Goal: Transaction & Acquisition: Purchase product/service

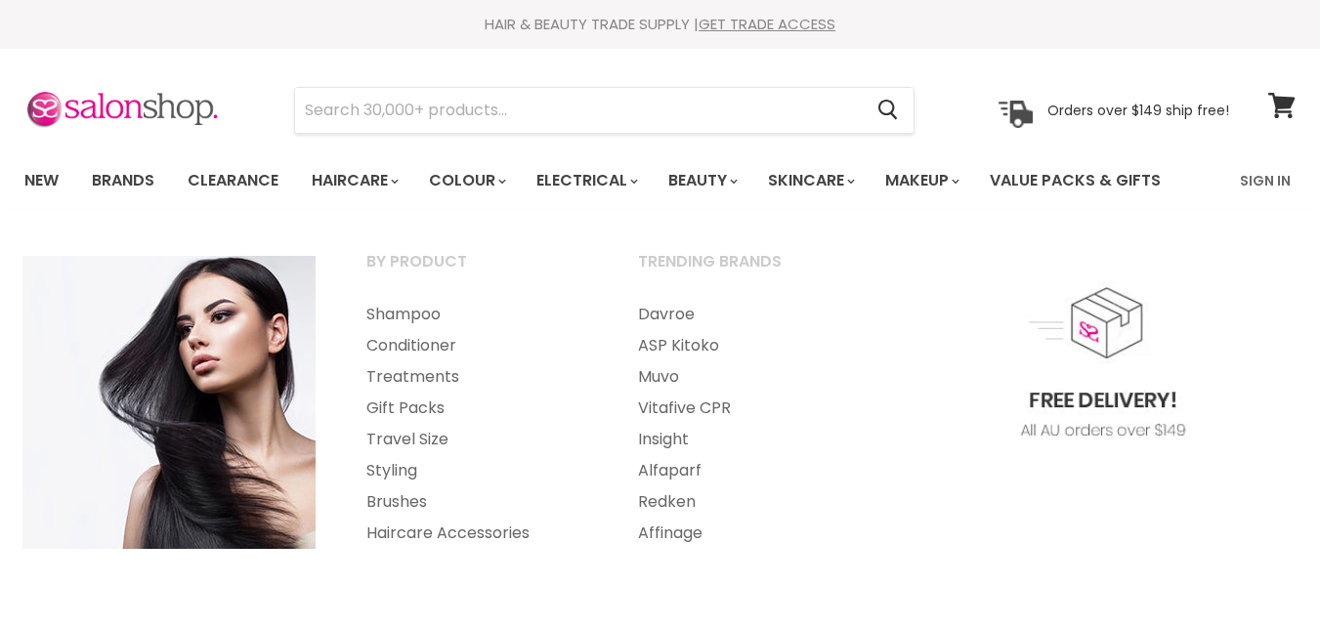
select select "created-descending"
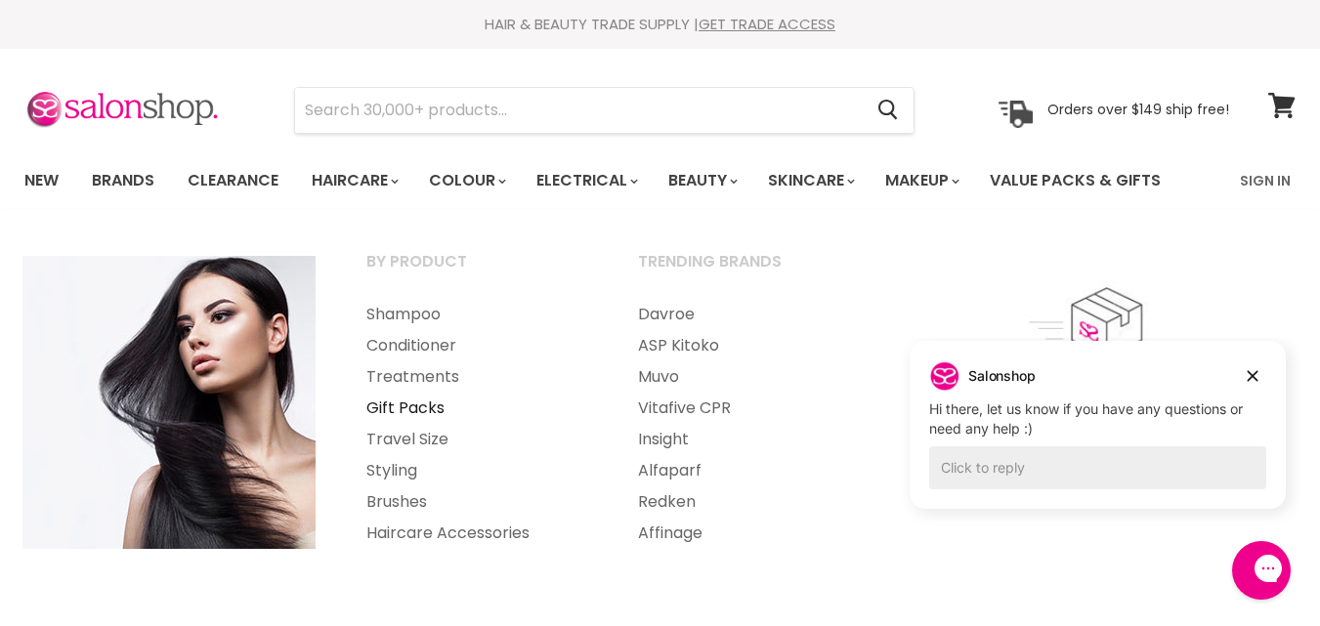
click at [422, 409] on link "Gift Packs" at bounding box center [476, 408] width 268 height 31
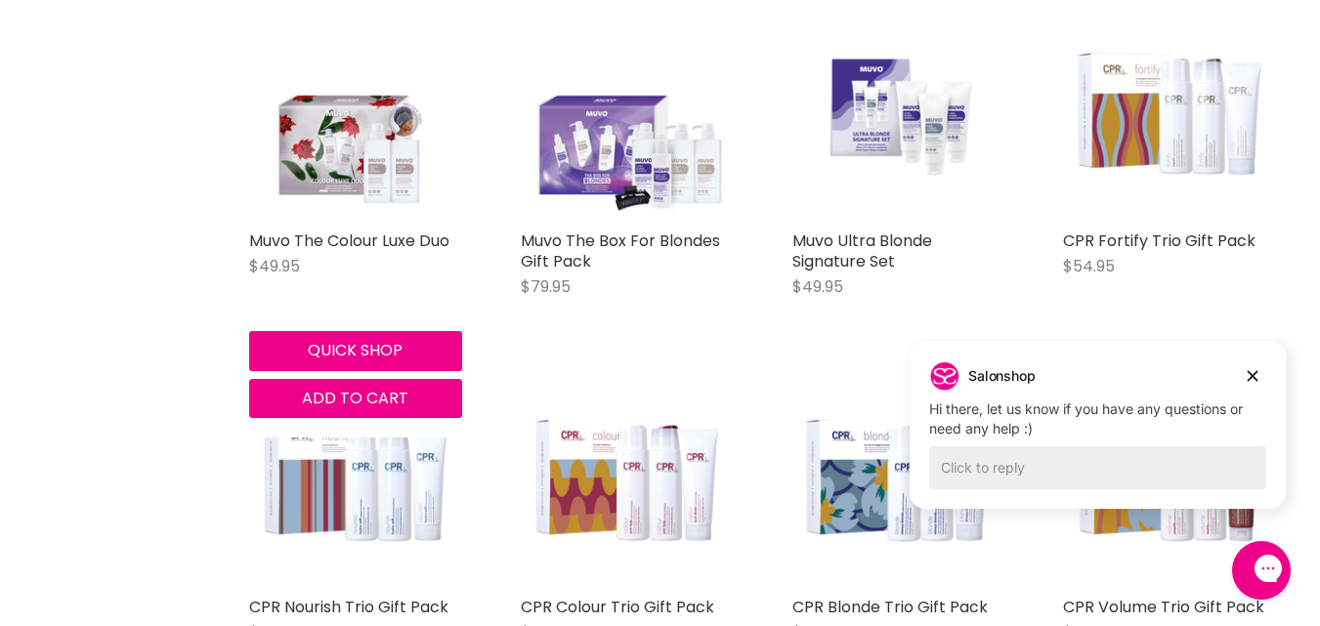
scroll to position [586, 0]
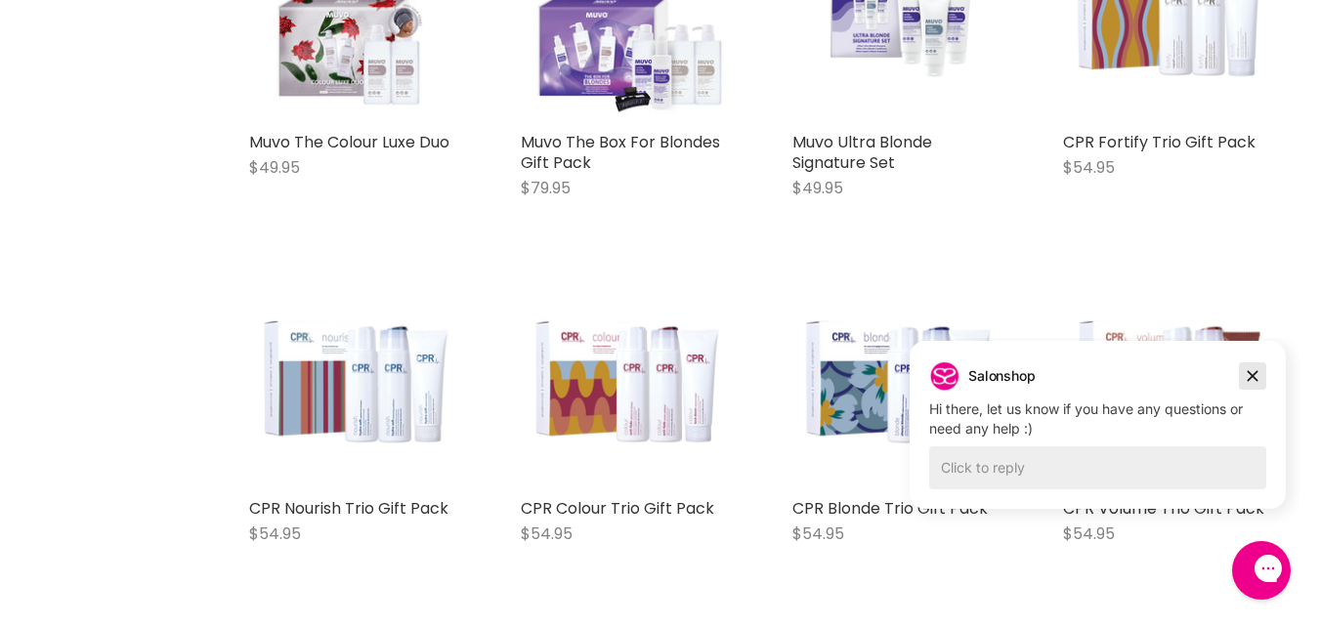
click at [1255, 373] on icon "Dismiss campaign" at bounding box center [1253, 376] width 11 height 11
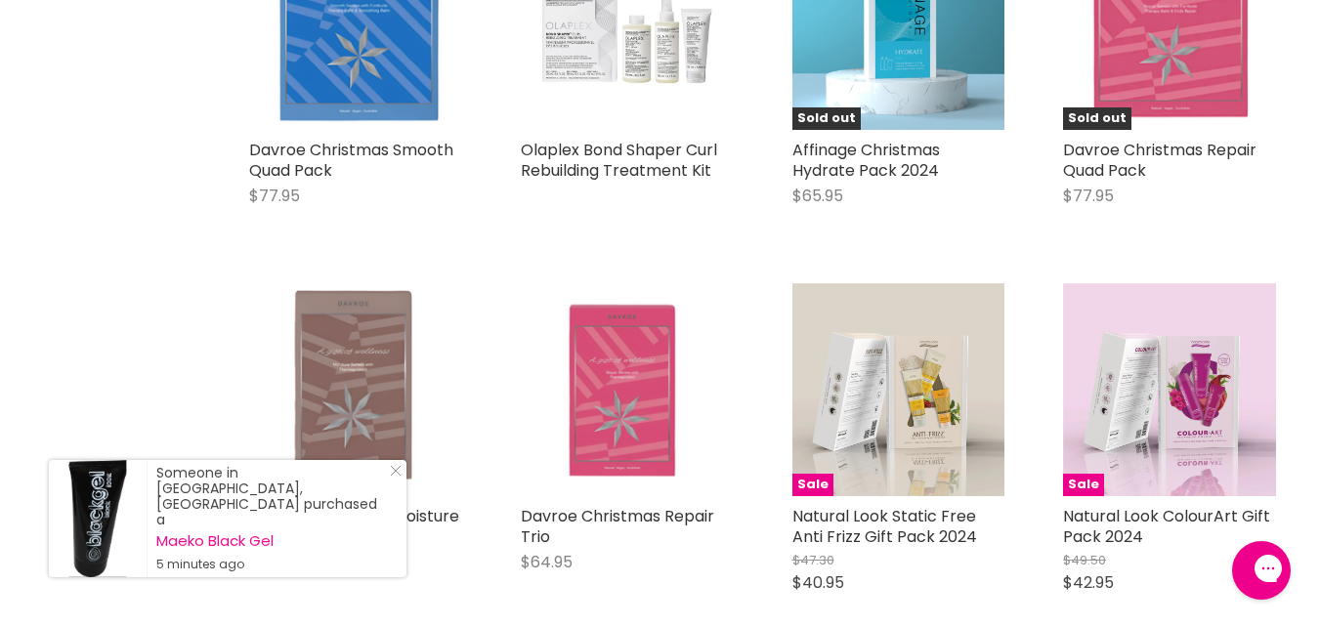
scroll to position [3127, 0]
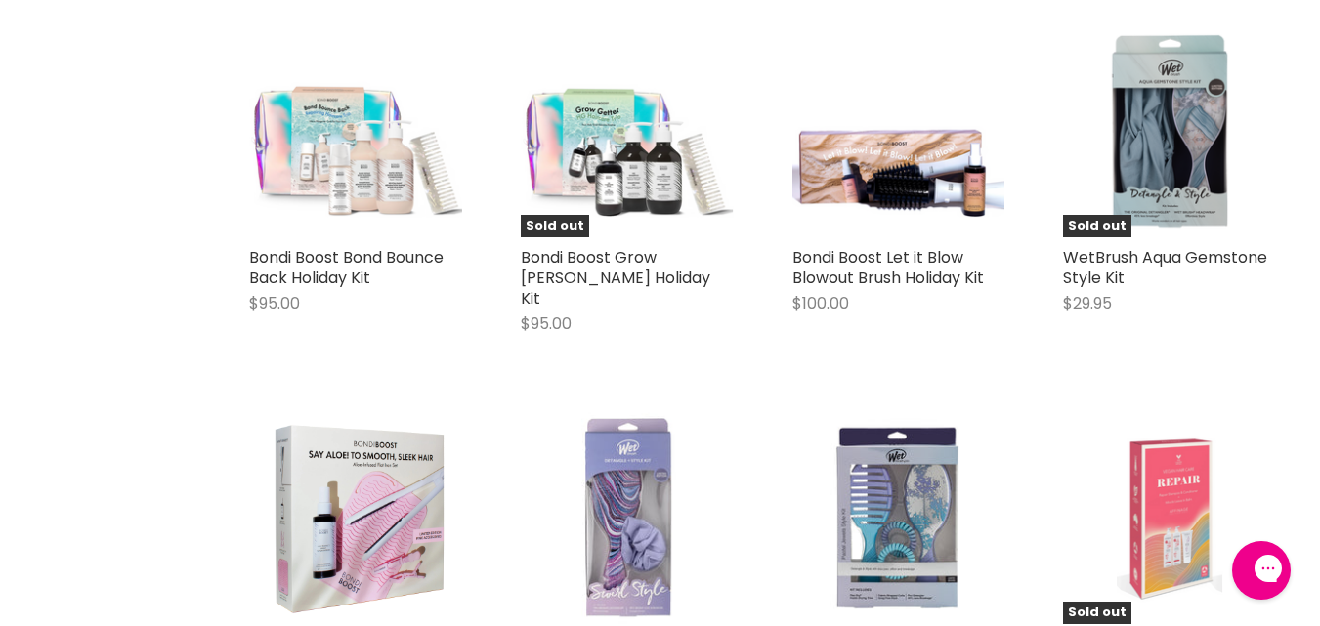
scroll to position [5277, 0]
